Goal: Information Seeking & Learning: Find specific fact

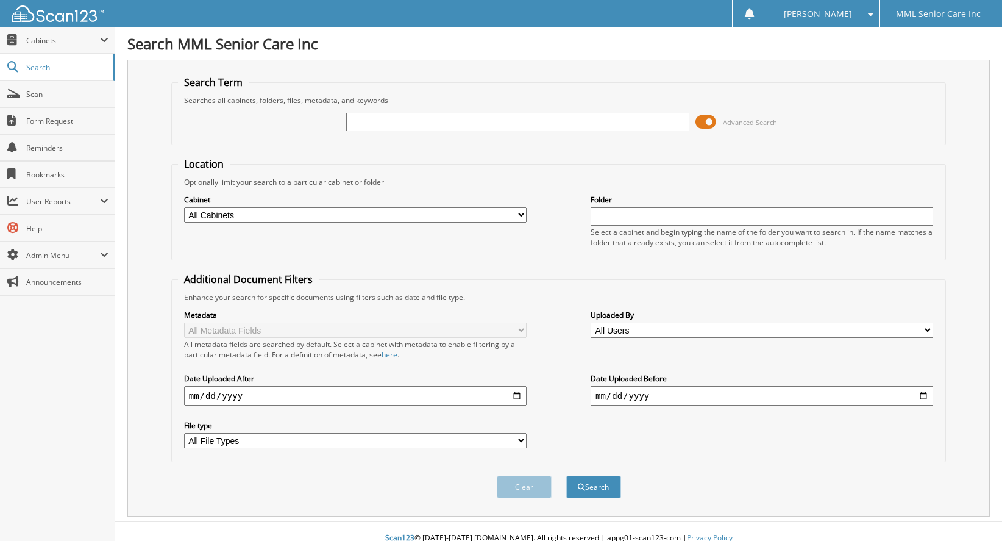
click at [407, 119] on input "text" at bounding box center [517, 122] width 342 height 18
type input "[PERSON_NAME]"
click at [597, 475] on button "Search" at bounding box center [593, 486] width 55 height 23
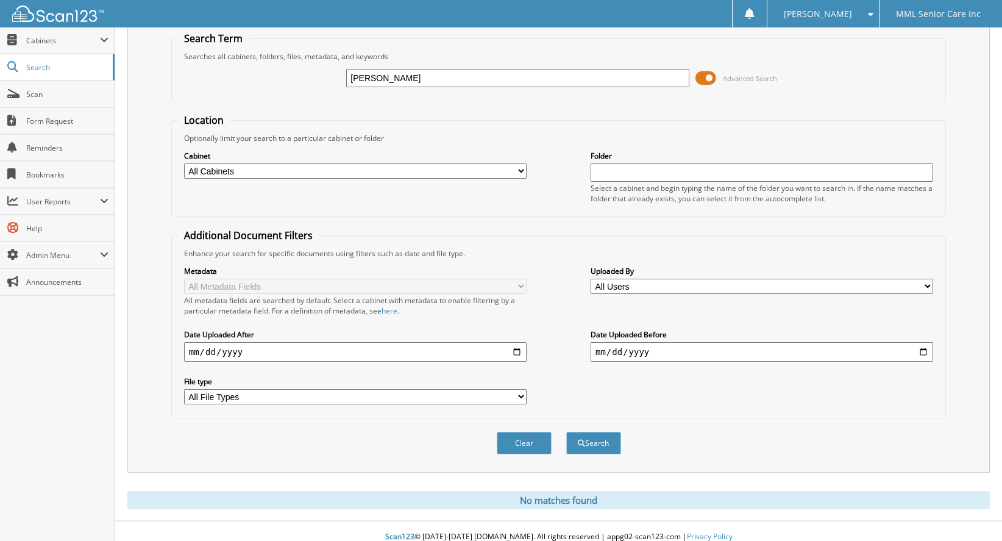
click at [45, 4] on div at bounding box center [52, 13] width 104 height 27
click at [49, 12] on img at bounding box center [57, 13] width 91 height 16
